Goal: Information Seeking & Learning: Check status

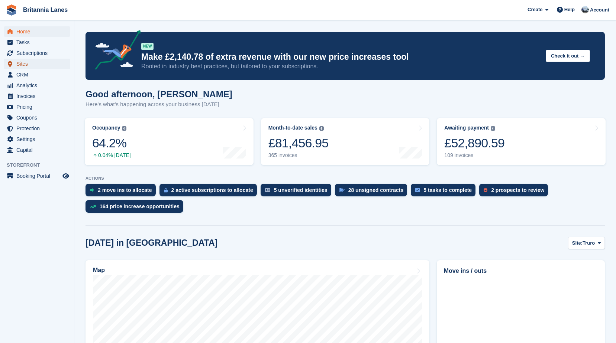
click at [27, 63] on span "Sites" at bounding box center [38, 64] width 45 height 10
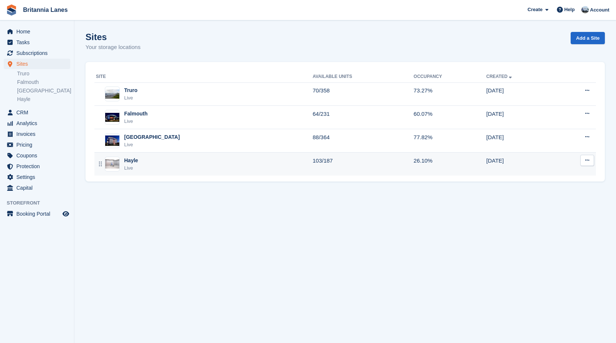
click at [145, 162] on div "Hayle Live" at bounding box center [204, 164] width 217 height 15
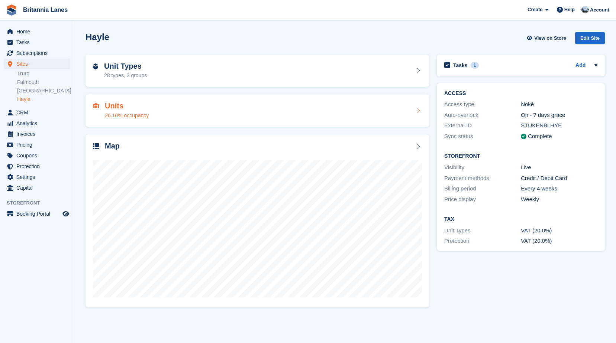
click at [129, 107] on h2 "Units" at bounding box center [127, 106] width 44 height 9
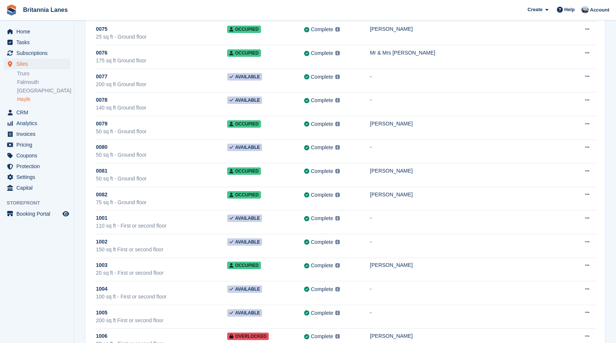
scroll to position [2230, 0]
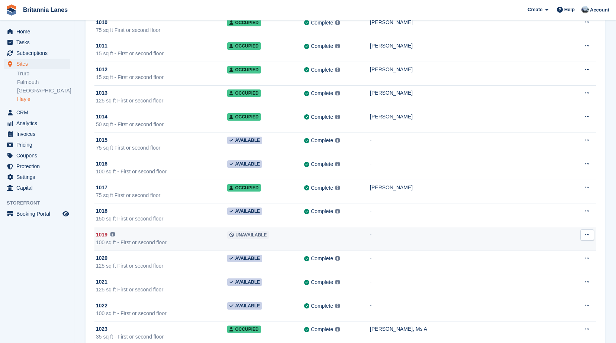
click at [149, 239] on div "100 sq ft - First or second floor" at bounding box center [161, 243] width 131 height 8
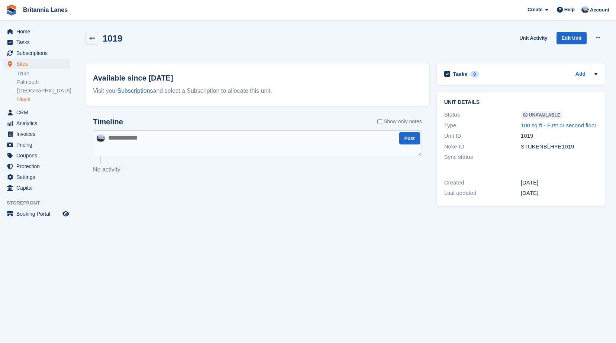
click at [179, 117] on div "Timeline Show only notes Post No activity" at bounding box center [257, 150] width 344 height 81
drag, startPoint x: 535, startPoint y: 136, endPoint x: 521, endPoint y: 136, distance: 13.7
click at [521, 136] on div "1019" at bounding box center [559, 136] width 77 height 9
click at [229, 90] on div "Visit your Subscriptions and select a Subscription to allocate this unit." at bounding box center [257, 91] width 329 height 9
click at [528, 191] on div "[DATE]" at bounding box center [559, 193] width 77 height 9
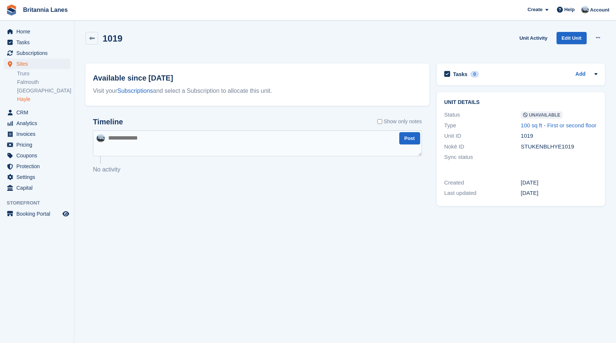
drag, startPoint x: 553, startPoint y: 194, endPoint x: 522, endPoint y: 192, distance: 31.3
click at [522, 192] on div "[DATE]" at bounding box center [559, 193] width 77 height 9
click at [266, 101] on div "Available since 1 Jul Visit your Subscriptions and select a Subscription to all…" at bounding box center [257, 85] width 344 height 42
click at [93, 36] on icon at bounding box center [92, 39] width 6 height 6
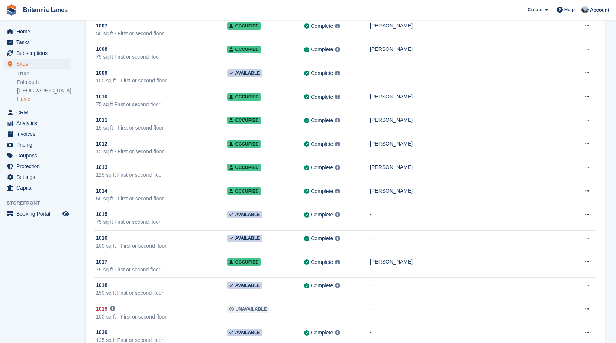
scroll to position [2230, 0]
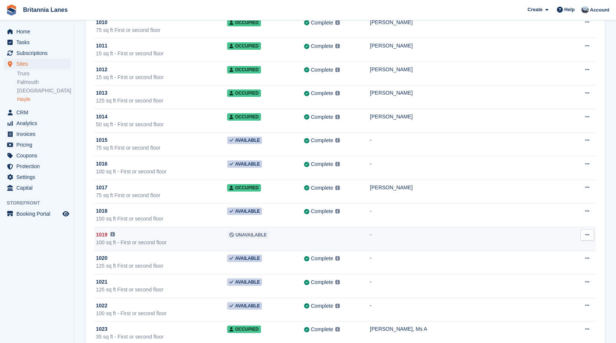
click at [113, 235] on img at bounding box center [112, 234] width 4 height 4
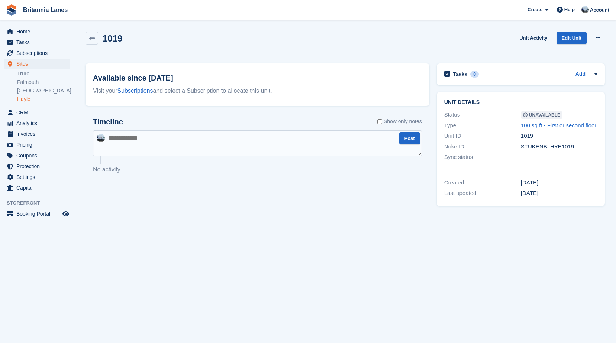
click at [185, 119] on div "Timeline Show only notes" at bounding box center [257, 124] width 329 height 13
click at [184, 111] on div "Timeline Show only notes Post No activity" at bounding box center [257, 150] width 344 height 81
click at [95, 40] on link at bounding box center [91, 38] width 13 height 13
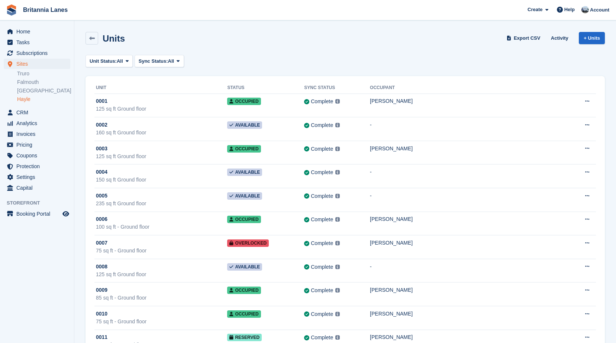
click at [125, 62] on span at bounding box center [127, 61] width 6 height 6
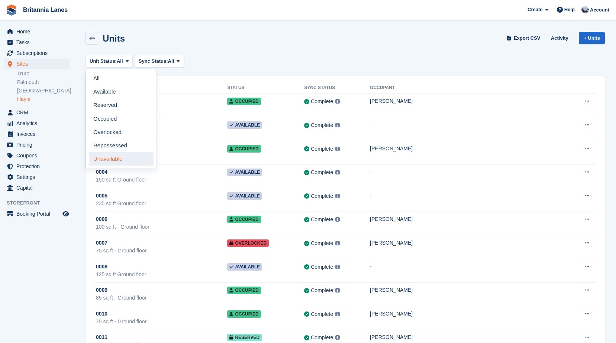
click at [116, 156] on link "Unavailable" at bounding box center [121, 158] width 65 height 13
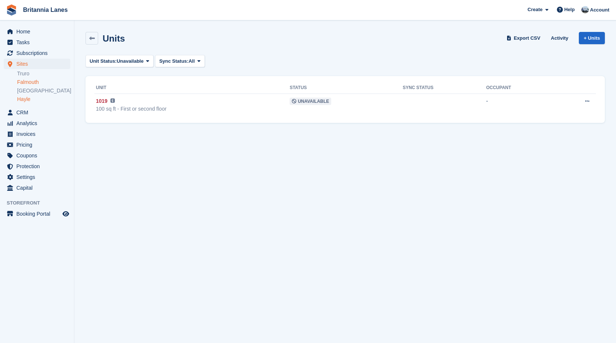
click at [41, 80] on link "Falmouth" at bounding box center [43, 82] width 53 height 7
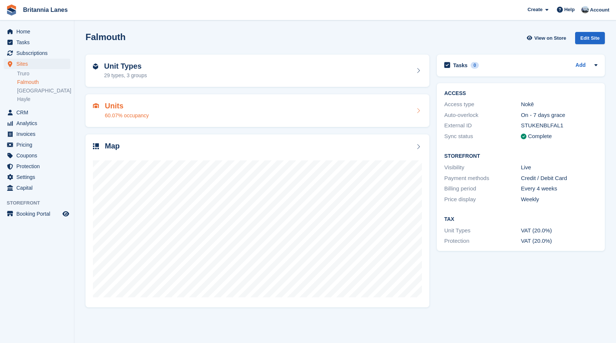
click at [126, 116] on div "60.07% occupancy" at bounding box center [127, 116] width 44 height 8
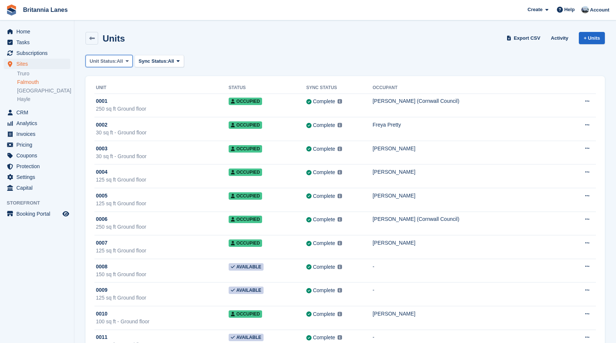
click at [126, 57] on button "Unit Status: All" at bounding box center [108, 61] width 47 height 12
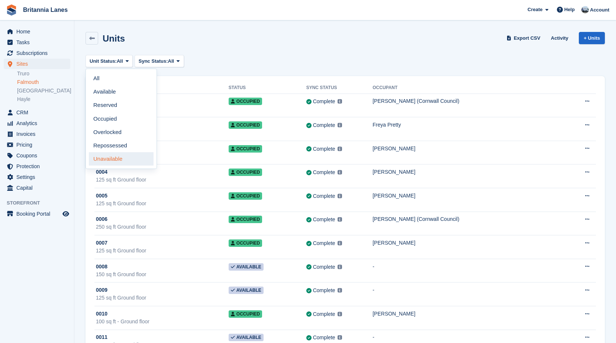
click at [112, 159] on link "Unavailable" at bounding box center [121, 158] width 65 height 13
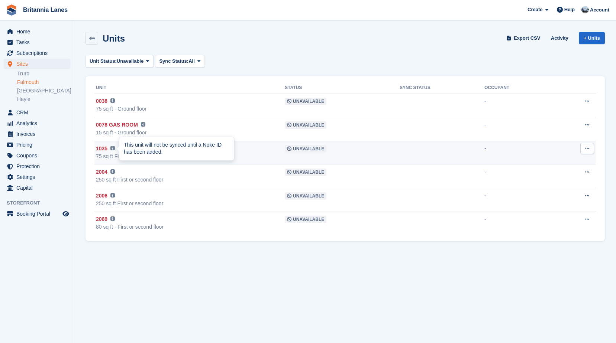
click at [113, 149] on img at bounding box center [112, 148] width 4 height 4
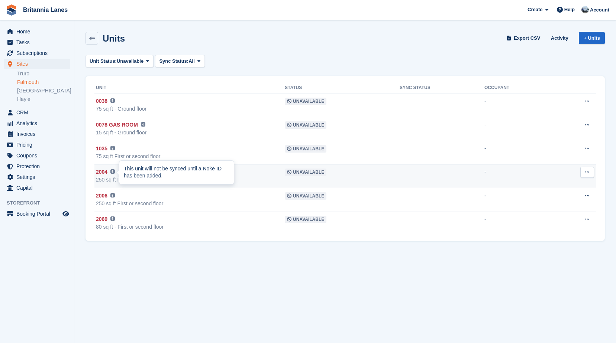
click at [113, 172] on img at bounding box center [112, 171] width 4 height 4
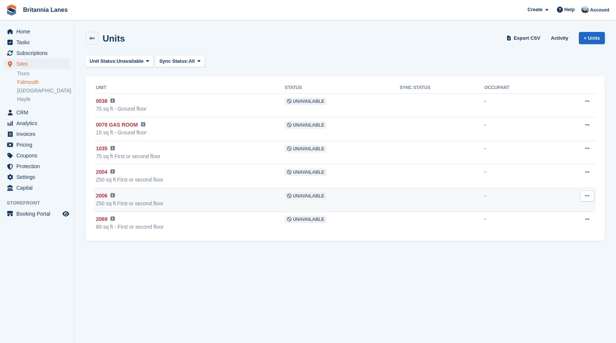
click at [112, 197] on img at bounding box center [112, 195] width 4 height 4
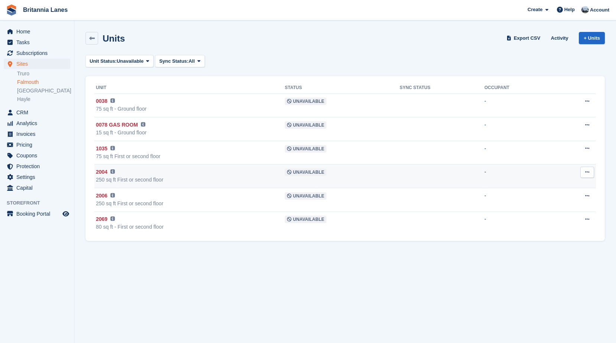
click at [114, 174] on img at bounding box center [112, 171] width 4 height 4
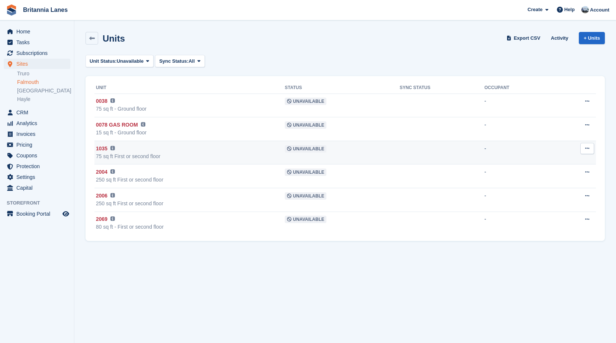
click at [113, 147] on img at bounding box center [112, 148] width 4 height 4
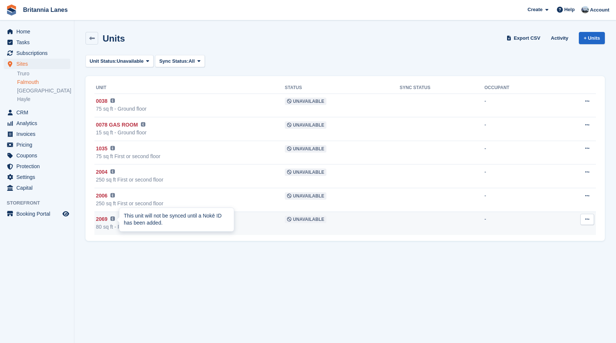
click at [113, 218] on img at bounding box center [112, 219] width 4 height 4
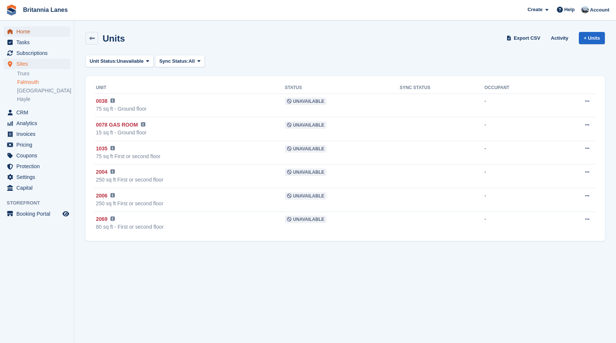
click at [29, 32] on span "Home" at bounding box center [38, 31] width 45 height 10
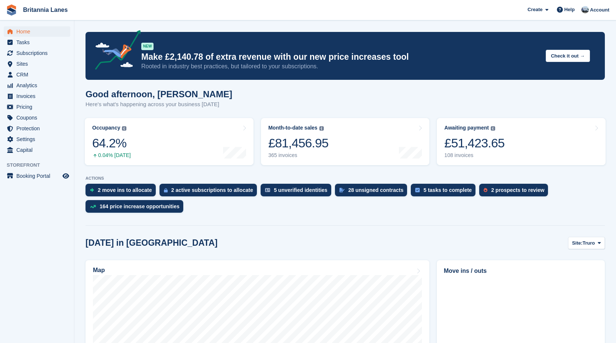
click at [214, 102] on div "Good afternoon, John Here's what's happening across your business today" at bounding box center [344, 103] width 519 height 29
drag, startPoint x: 214, startPoint y: 107, endPoint x: 82, endPoint y: 100, distance: 131.8
drag, startPoint x: 82, startPoint y: 100, endPoint x: 193, endPoint y: 101, distance: 111.1
click at [193, 101] on p "Here's what's happening across your business today" at bounding box center [158, 104] width 147 height 9
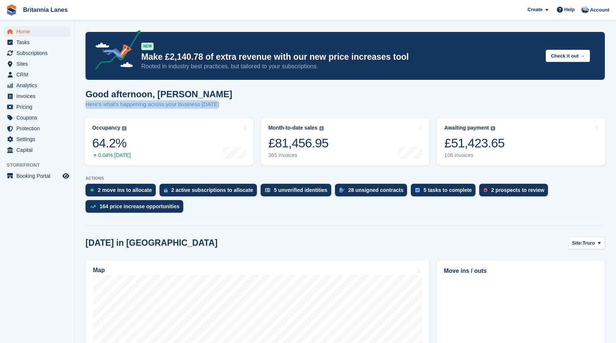
click at [219, 103] on div "Good afternoon, John Here's what's happening across your business today" at bounding box center [344, 103] width 519 height 29
drag, startPoint x: 213, startPoint y: 104, endPoint x: 84, endPoint y: 91, distance: 129.6
drag, startPoint x: 84, startPoint y: 91, endPoint x: 194, endPoint y: 87, distance: 109.3
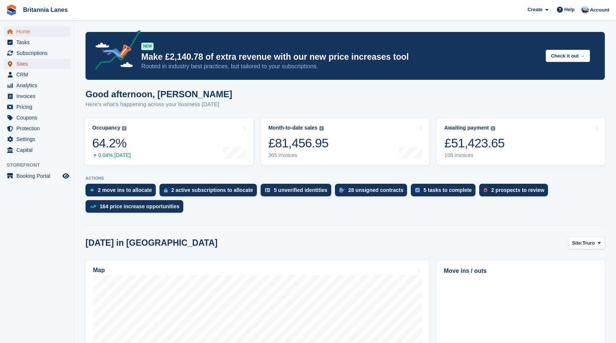
click at [16, 59] on link "Sites" at bounding box center [37, 64] width 67 height 10
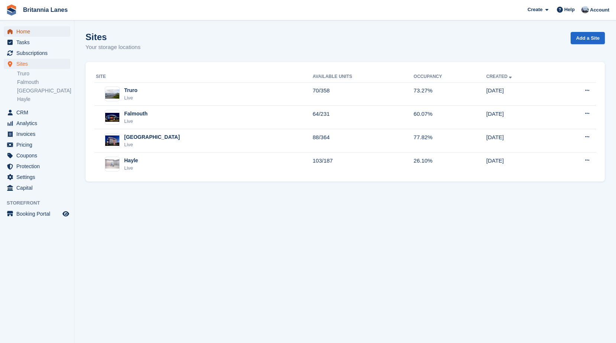
click at [16, 33] on link "Home" at bounding box center [37, 31] width 67 height 10
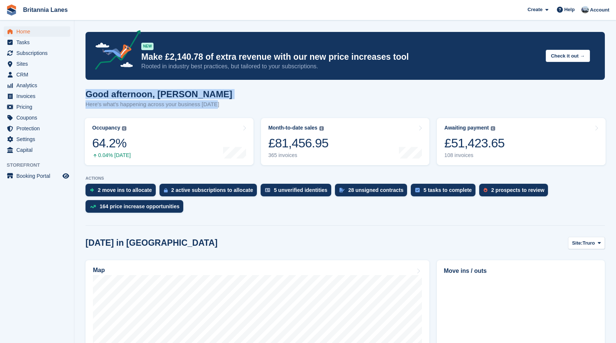
drag, startPoint x: 215, startPoint y: 106, endPoint x: 84, endPoint y: 84, distance: 132.6
click at [184, 92] on h1 "Good afternoon, John" at bounding box center [158, 94] width 147 height 10
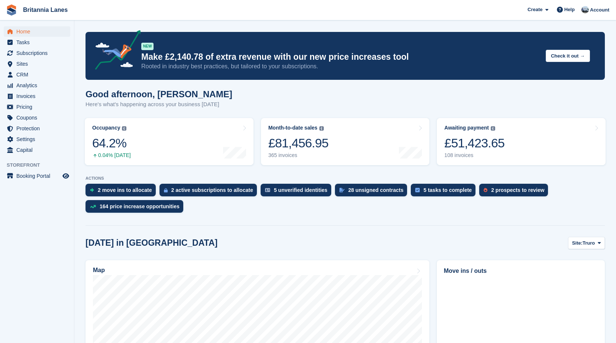
click at [178, 97] on h1 "Good afternoon, [PERSON_NAME]" at bounding box center [158, 94] width 147 height 10
drag, startPoint x: 174, startPoint y: 96, endPoint x: 87, endPoint y: 97, distance: 87.3
click at [87, 97] on h1 "Good afternoon, [PERSON_NAME]" at bounding box center [158, 94] width 147 height 10
drag, startPoint x: 87, startPoint y: 97, endPoint x: 174, endPoint y: 96, distance: 87.0
click at [173, 97] on h1 "Good afternoon, [PERSON_NAME]" at bounding box center [158, 94] width 147 height 10
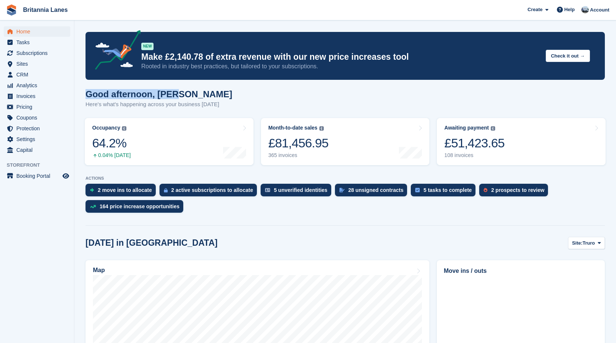
drag, startPoint x: 174, startPoint y: 96, endPoint x: 85, endPoint y: 93, distance: 88.9
drag, startPoint x: 85, startPoint y: 93, endPoint x: 174, endPoint y: 94, distance: 88.8
click at [171, 94] on h1 "Good afternoon, [PERSON_NAME]" at bounding box center [158, 94] width 147 height 10
drag, startPoint x: 215, startPoint y: 104, endPoint x: 86, endPoint y: 92, distance: 129.9
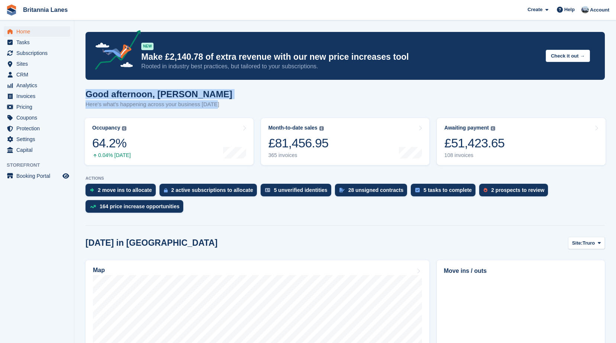
click at [86, 92] on div "Good afternoon, John Here's what's happening across your business today" at bounding box center [344, 103] width 519 height 29
drag, startPoint x: 86, startPoint y: 92, endPoint x: 197, endPoint y: 94, distance: 110.8
click at [197, 94] on h1 "Good afternoon, [PERSON_NAME]" at bounding box center [158, 94] width 147 height 10
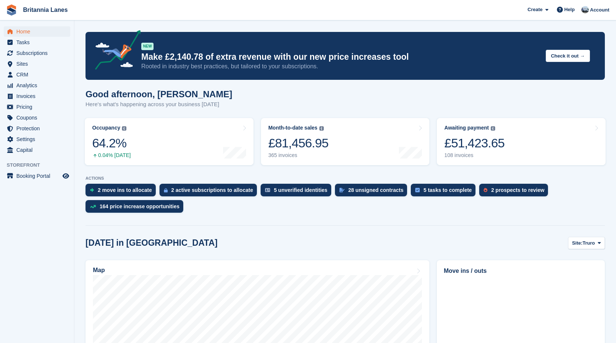
click at [191, 97] on h1 "Good afternoon, [PERSON_NAME]" at bounding box center [158, 94] width 147 height 10
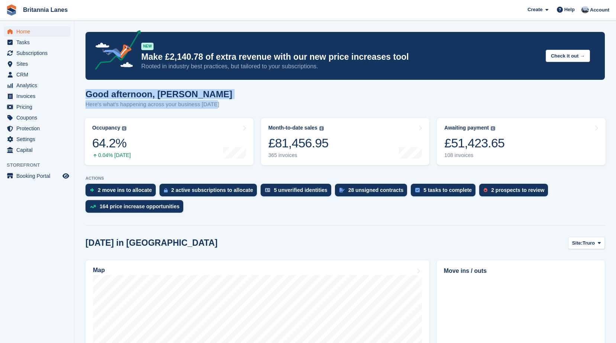
drag, startPoint x: 215, startPoint y: 107, endPoint x: 84, endPoint y: 97, distance: 131.6
click at [181, 98] on h1 "Good afternoon, [PERSON_NAME]" at bounding box center [158, 94] width 147 height 10
drag, startPoint x: 214, startPoint y: 107, endPoint x: 85, endPoint y: 98, distance: 128.9
click at [85, 98] on div "Good afternoon, John Here's what's happening across your business today" at bounding box center [344, 103] width 519 height 29
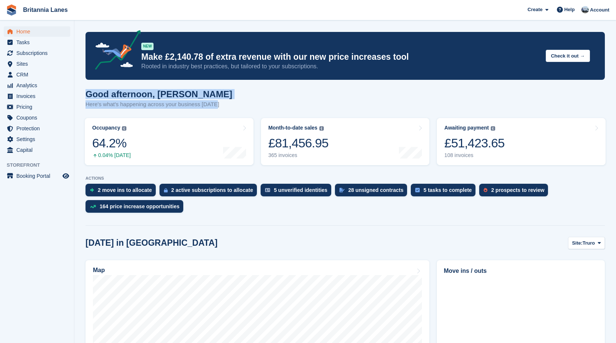
drag, startPoint x: 85, startPoint y: 98, endPoint x: 182, endPoint y: 95, distance: 96.3
click at [182, 95] on h1 "Good afternoon, [PERSON_NAME]" at bounding box center [158, 94] width 147 height 10
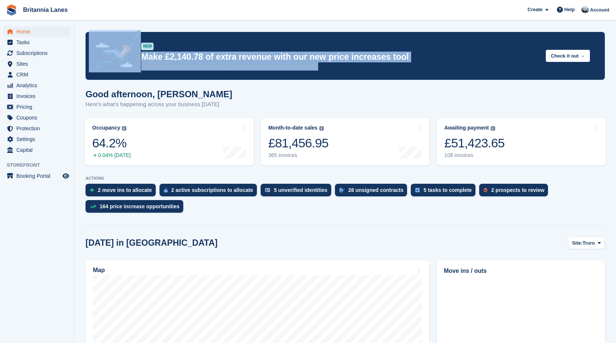
drag, startPoint x: 326, startPoint y: 66, endPoint x: 131, endPoint y: 48, distance: 195.2
click at [131, 48] on div "NEW Make £2,140.78 of extra revenue with our new price increases tool Rooted in…" at bounding box center [344, 55] width 489 height 29
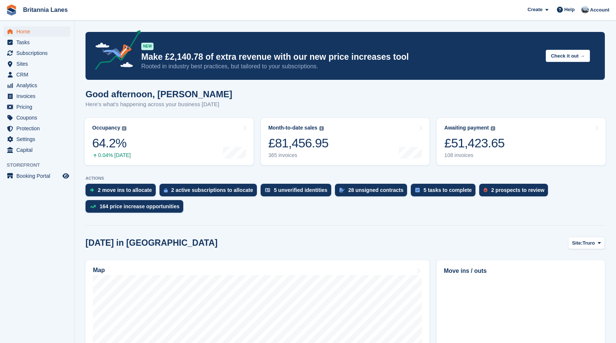
drag, startPoint x: 131, startPoint y: 48, endPoint x: 244, endPoint y: 90, distance: 120.2
click at [244, 90] on div "Good afternoon, John Here's what's happening across your business today" at bounding box center [344, 103] width 519 height 29
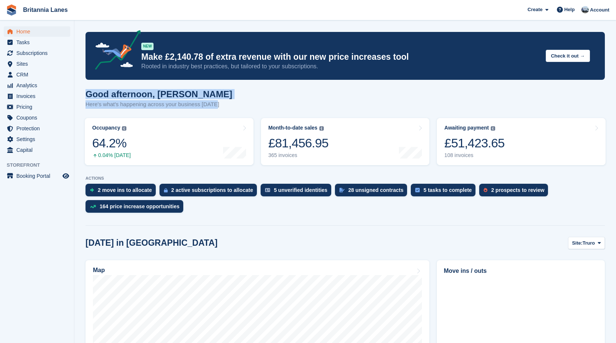
drag, startPoint x: 207, startPoint y: 106, endPoint x: 85, endPoint y: 94, distance: 122.1
drag, startPoint x: 85, startPoint y: 94, endPoint x: 151, endPoint y: 96, distance: 65.8
click at [191, 96] on h1 "Good afternoon, [PERSON_NAME]" at bounding box center [158, 94] width 147 height 10
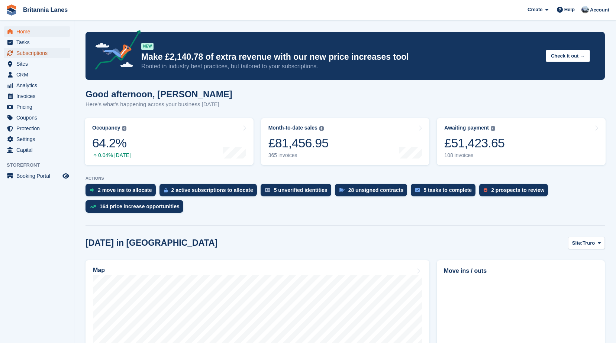
click at [42, 49] on span "Subscriptions" at bounding box center [38, 53] width 45 height 10
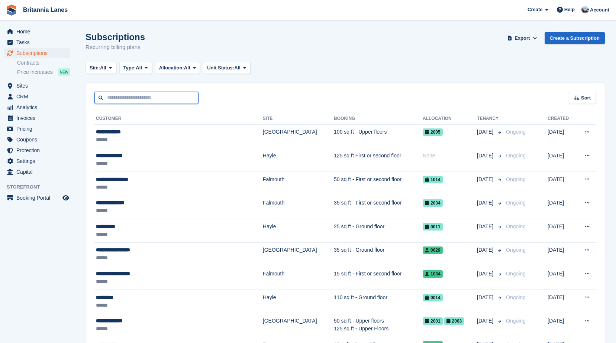
click at [133, 94] on input "text" at bounding box center [146, 98] width 104 height 12
click at [136, 94] on input "text" at bounding box center [146, 98] width 104 height 12
type input "******"
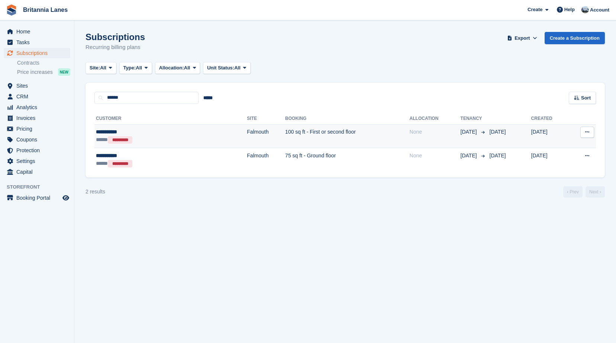
click at [158, 137] on div "***** *********" at bounding box center [138, 140] width 85 height 8
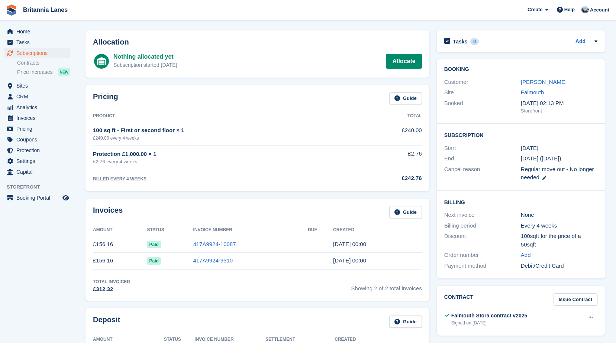
scroll to position [37, 0]
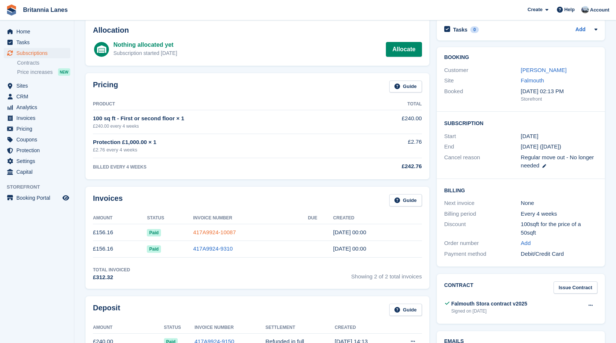
click at [217, 232] on link "417A9924-10087" at bounding box center [214, 232] width 43 height 6
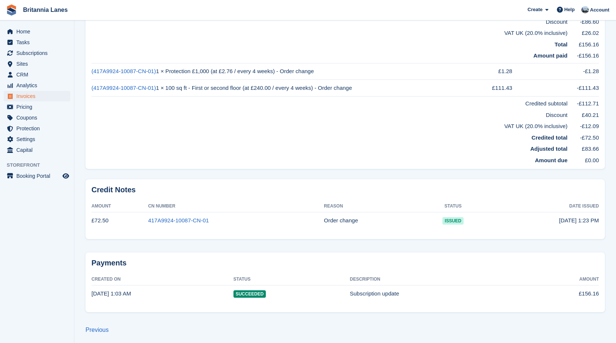
scroll to position [308, 0]
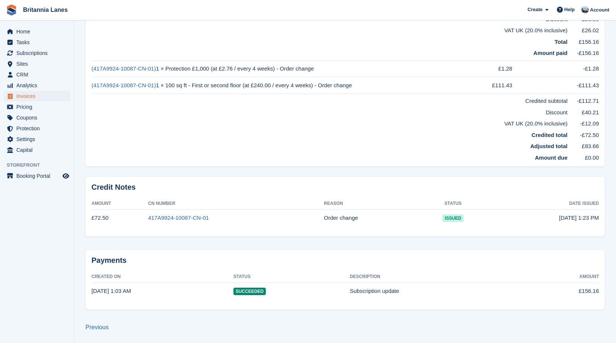
click at [195, 161] on td "Amount due" at bounding box center [329, 157] width 476 height 12
click at [170, 153] on td "Amount due" at bounding box center [329, 157] width 476 height 12
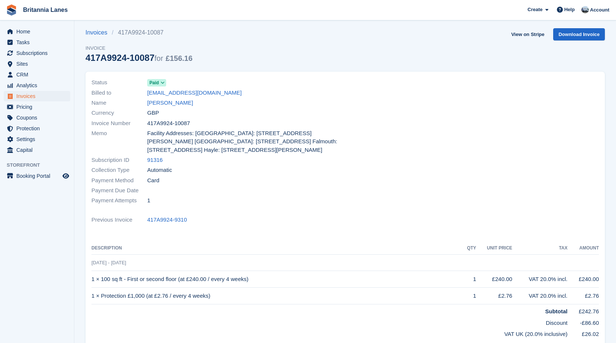
scroll to position [0, 0]
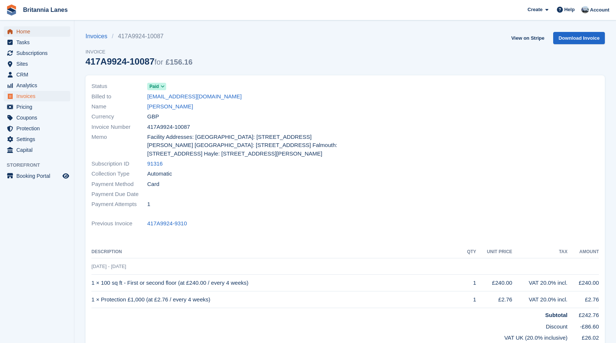
click at [27, 35] on span "Home" at bounding box center [38, 31] width 45 height 10
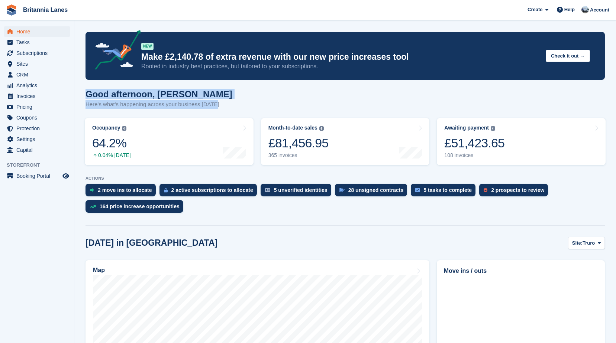
drag, startPoint x: 213, startPoint y: 106, endPoint x: 88, endPoint y: 94, distance: 126.2
click at [88, 94] on div "Good afternoon, [PERSON_NAME] Here's what's happening across your business [DAT…" at bounding box center [344, 103] width 519 height 29
drag, startPoint x: 88, startPoint y: 94, endPoint x: 185, endPoint y: 99, distance: 97.5
click at [185, 99] on h1 "Good afternoon, [PERSON_NAME]" at bounding box center [158, 94] width 147 height 10
drag, startPoint x: 220, startPoint y: 107, endPoint x: 79, endPoint y: 86, distance: 142.7
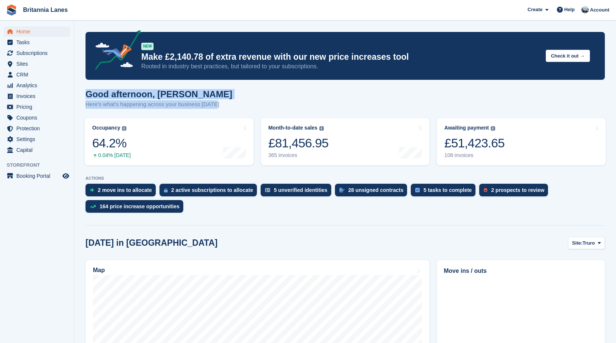
click at [228, 101] on div "Good afternoon, [PERSON_NAME] Here's what's happening across your business [DAT…" at bounding box center [344, 103] width 519 height 29
drag, startPoint x: 211, startPoint y: 106, endPoint x: 86, endPoint y: 94, distance: 125.8
click at [86, 94] on div "Good afternoon, [PERSON_NAME] Here's what's happening across your business [DAT…" at bounding box center [344, 103] width 519 height 29
drag, startPoint x: 86, startPoint y: 94, endPoint x: 177, endPoint y: 93, distance: 90.3
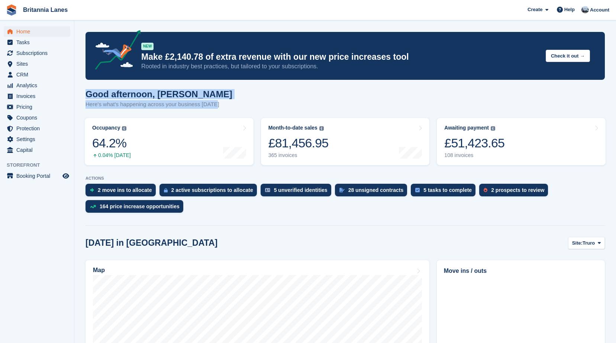
click at [171, 95] on h1 "Good afternoon, [PERSON_NAME]" at bounding box center [158, 94] width 147 height 10
click at [179, 93] on h1 "Good afternoon, [PERSON_NAME]" at bounding box center [158, 94] width 147 height 10
drag, startPoint x: 214, startPoint y: 107, endPoint x: 78, endPoint y: 88, distance: 137.7
click at [186, 98] on h1 "Good afternoon, [PERSON_NAME]" at bounding box center [158, 94] width 147 height 10
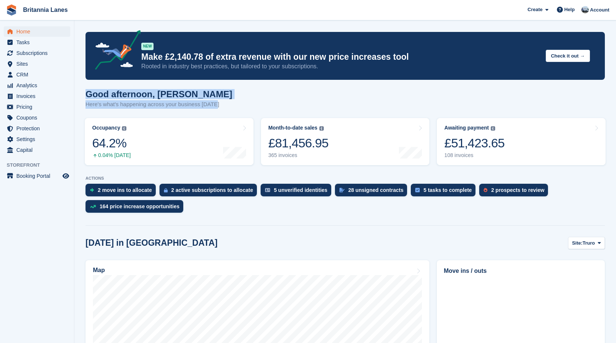
drag, startPoint x: 218, startPoint y: 105, endPoint x: 86, endPoint y: 90, distance: 132.4
click at [86, 90] on div "Good afternoon, John Here's what's happening across your business today" at bounding box center [344, 103] width 519 height 29
click at [225, 92] on div "Good afternoon, John Here's what's happening across your business today" at bounding box center [344, 103] width 519 height 29
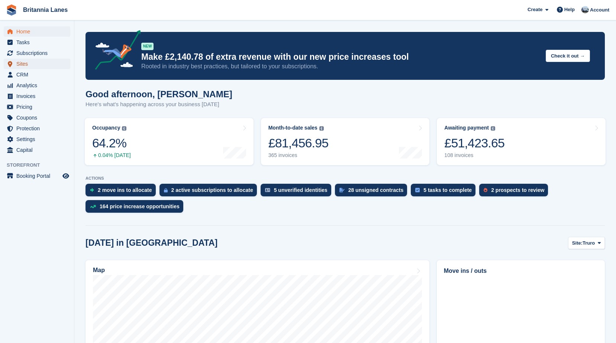
click at [21, 64] on span "Sites" at bounding box center [38, 64] width 45 height 10
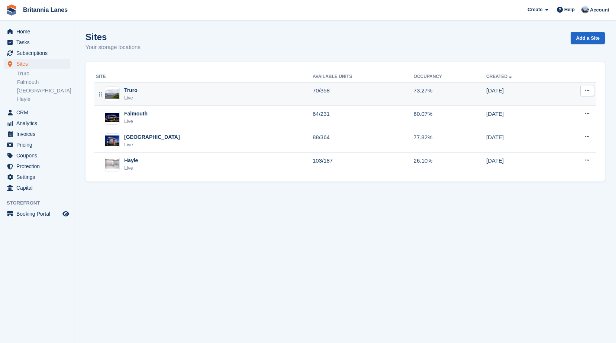
click at [145, 98] on div "Truro Live" at bounding box center [204, 94] width 217 height 15
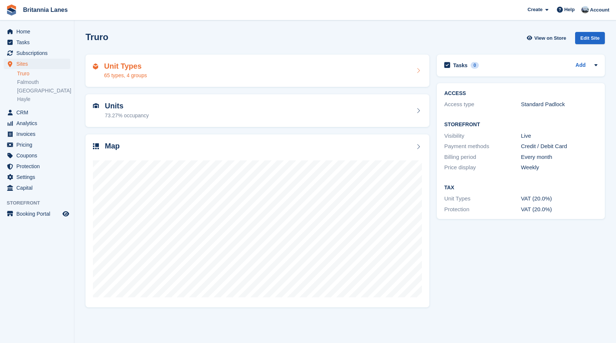
click at [136, 71] on h2 "Unit Types" at bounding box center [125, 66] width 43 height 9
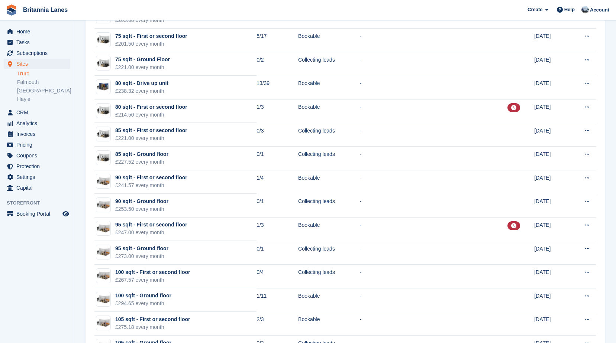
scroll to position [595, 0]
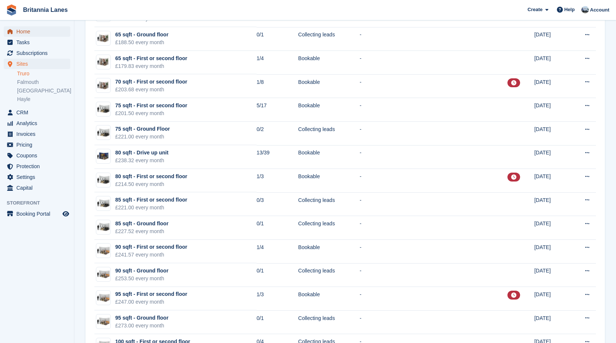
click at [25, 34] on span "Home" at bounding box center [38, 31] width 45 height 10
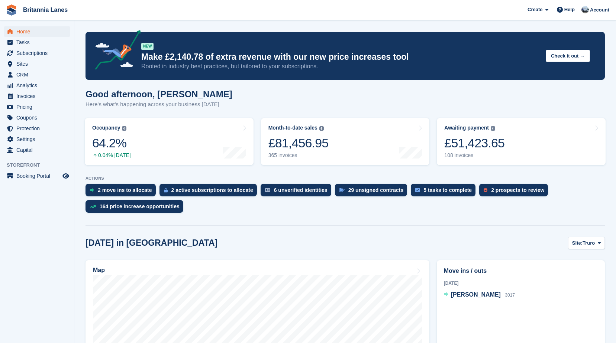
click at [210, 95] on h1 "Good afternoon, John" at bounding box center [158, 94] width 147 height 10
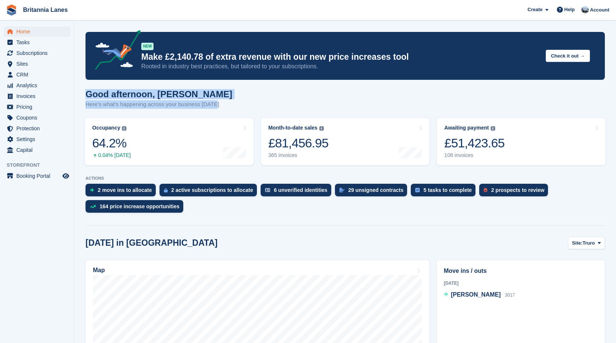
drag, startPoint x: 216, startPoint y: 105, endPoint x: 87, endPoint y: 95, distance: 129.7
click at [87, 95] on div "Good afternoon, John Here's what's happening across your business today" at bounding box center [344, 103] width 519 height 29
drag, startPoint x: 87, startPoint y: 95, endPoint x: 181, endPoint y: 93, distance: 93.7
click at [181, 93] on h1 "Good afternoon, John" at bounding box center [158, 94] width 147 height 10
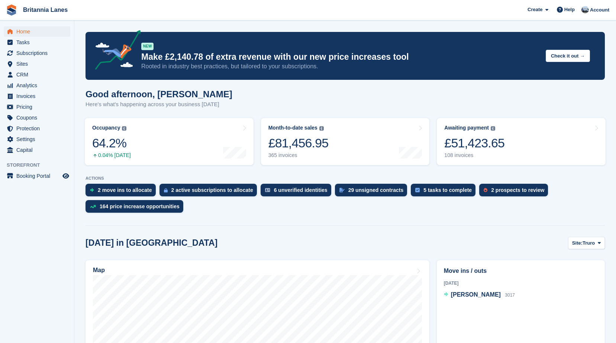
click at [344, 103] on div "Good afternoon, John Here's what's happening across your business today" at bounding box center [344, 103] width 519 height 29
click at [361, 197] on div "29 unsigned contracts" at bounding box center [371, 190] width 72 height 13
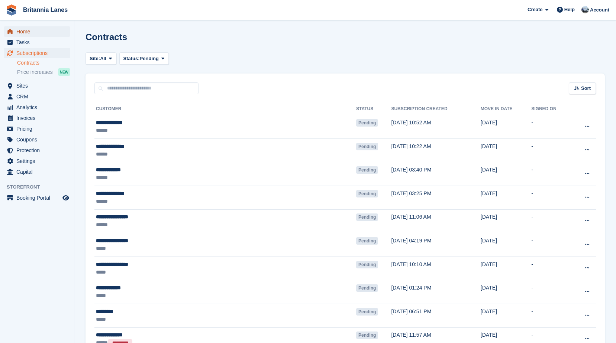
click at [30, 32] on span "Home" at bounding box center [38, 31] width 45 height 10
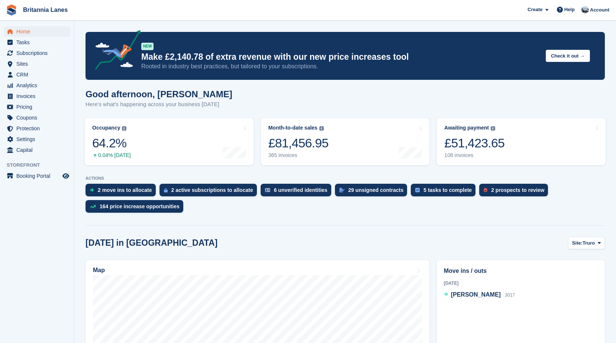
click at [180, 19] on span "Britannia Lanes Create Subscription Invoice Contact Deal Discount Page Help Cha…" at bounding box center [308, 10] width 616 height 20
